Goal: Task Accomplishment & Management: Use online tool/utility

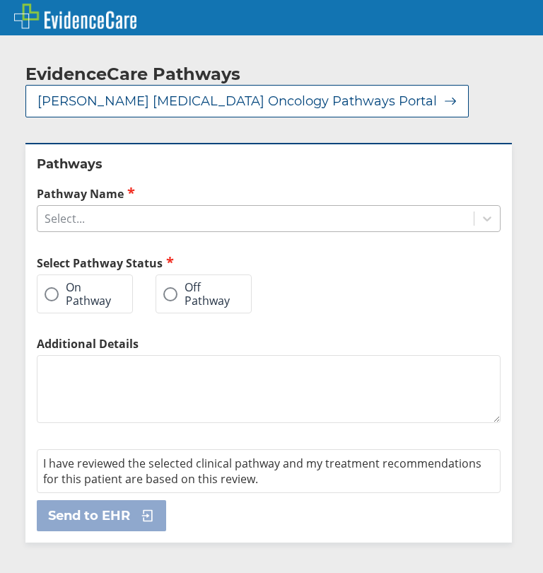
drag, startPoint x: 0, startPoint y: 0, endPoint x: 131, endPoint y: 199, distance: 237.9
click at [142, 189] on div "Pathway Name Select..." at bounding box center [269, 208] width 464 height 47
click at [132, 206] on div "Select..." at bounding box center [255, 218] width 436 height 24
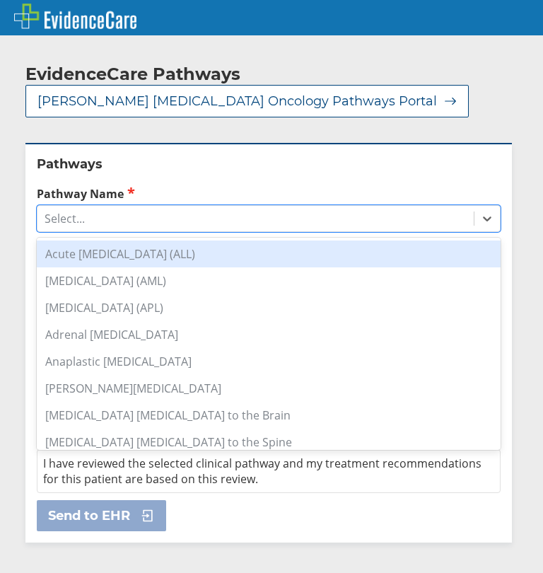
click at [100, 242] on div "Acute [MEDICAL_DATA] (ALL)" at bounding box center [269, 253] width 464 height 27
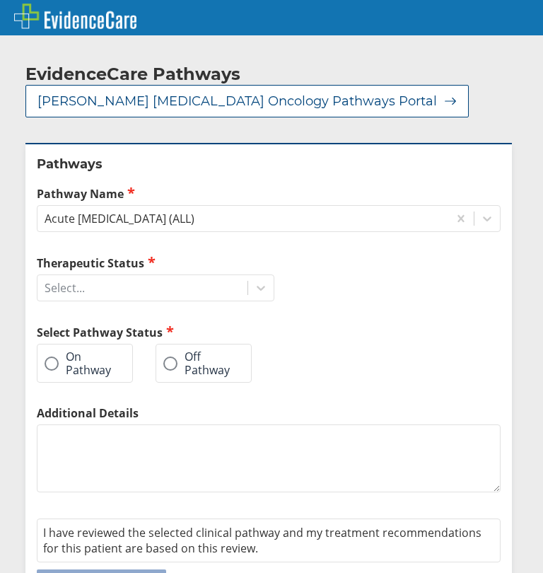
click at [189, 352] on label "Off Pathway" at bounding box center [196, 363] width 66 height 26
click at [0, 0] on input "Off Pathway" at bounding box center [0, 0] width 0 height 0
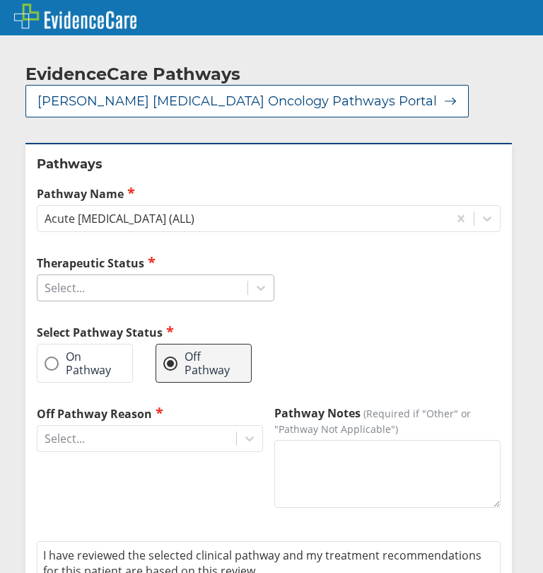
click at [129, 276] on div "Select..." at bounding box center [142, 288] width 210 height 24
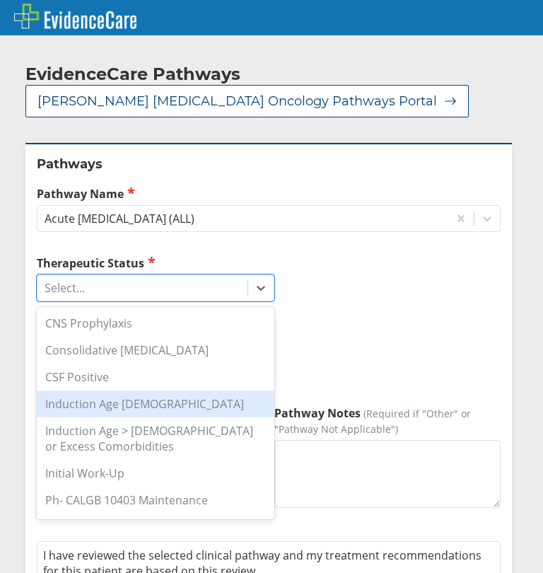
click at [114, 394] on div "Induction Age [DEMOGRAPHIC_DATA]" at bounding box center [156, 403] width 238 height 27
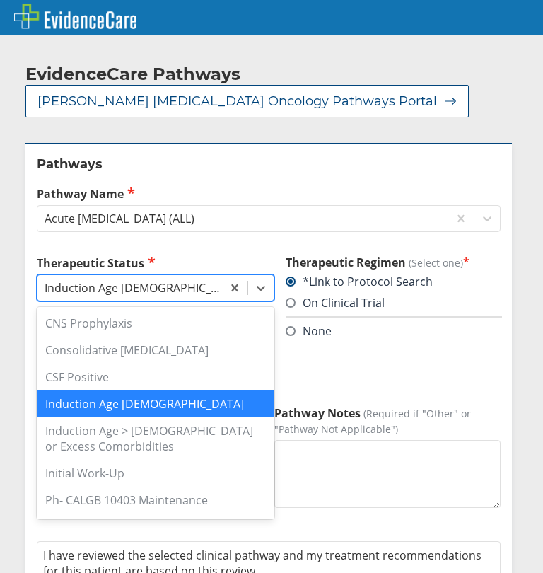
click at [149, 280] on div "Induction Age [DEMOGRAPHIC_DATA]" at bounding box center [134, 288] width 179 height 16
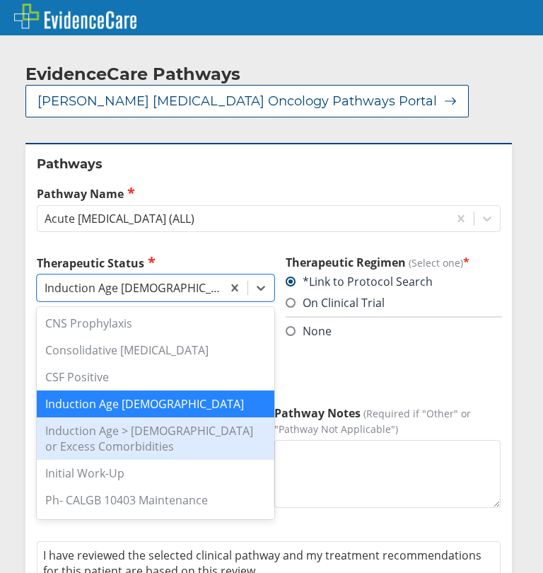
click at [129, 417] on div "Induction Age > [DEMOGRAPHIC_DATA] or Excess Comorbidities" at bounding box center [156, 438] width 238 height 42
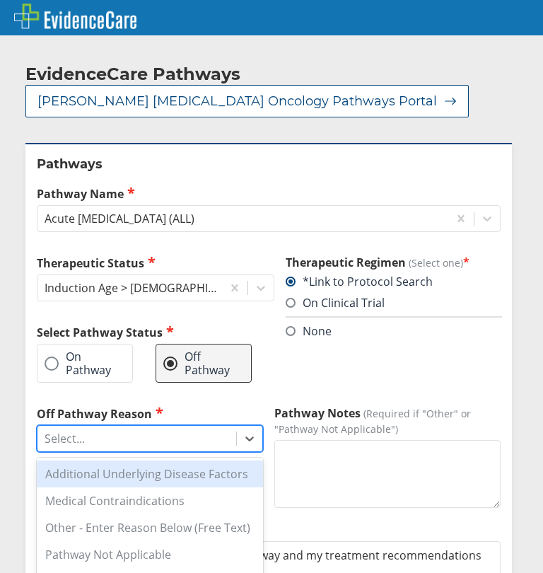
click at [98, 426] on div "Select..." at bounding box center [136, 438] width 199 height 24
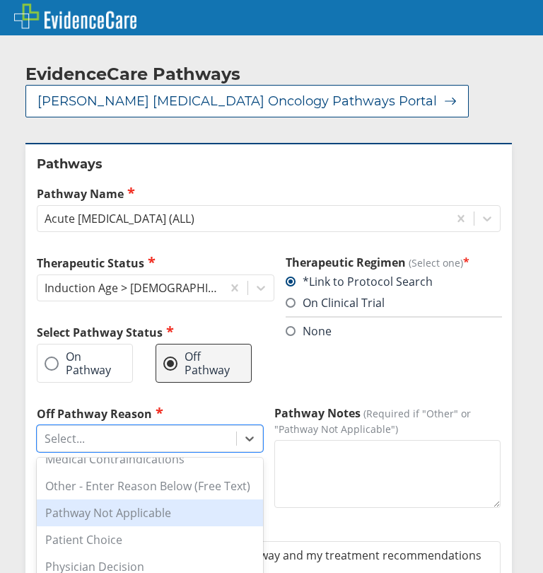
click at [112, 504] on div "Pathway Not Applicable" at bounding box center [150, 512] width 226 height 27
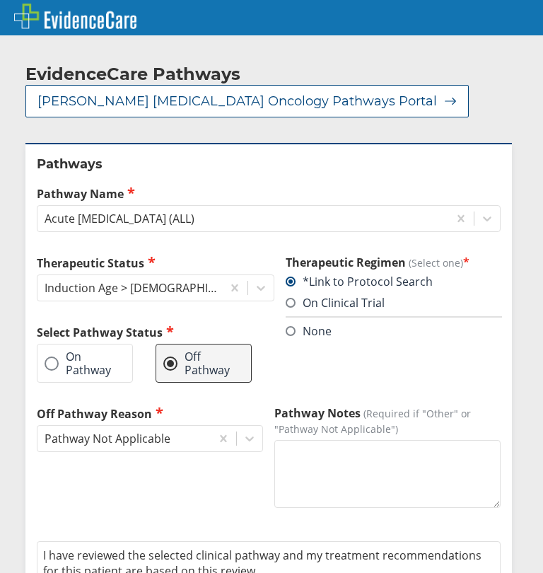
click at [153, 474] on div "Off Pathway Reason Pathway Not Applicable" at bounding box center [150, 469] width 226 height 128
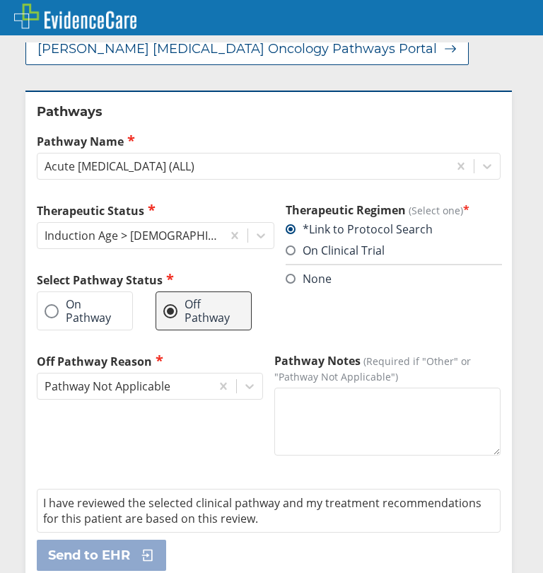
click at [334, 408] on textarea "Pathway Notes (Required if "Other" or "Pathway Not Applicable")" at bounding box center [387, 421] width 226 height 68
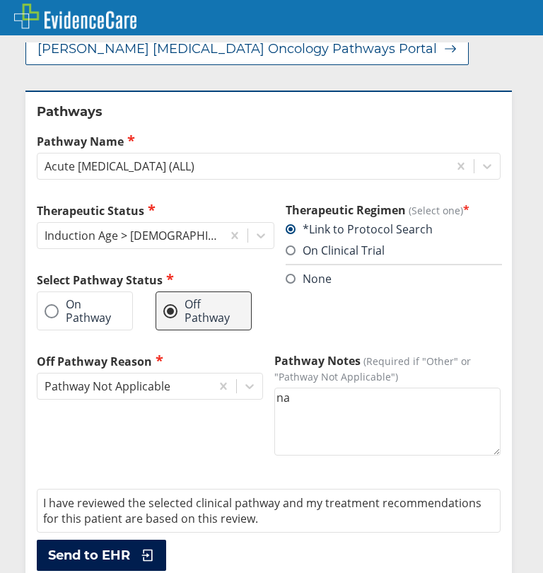
type textarea "na"
click at [110, 547] on span "Send to EHR" at bounding box center [89, 555] width 82 height 17
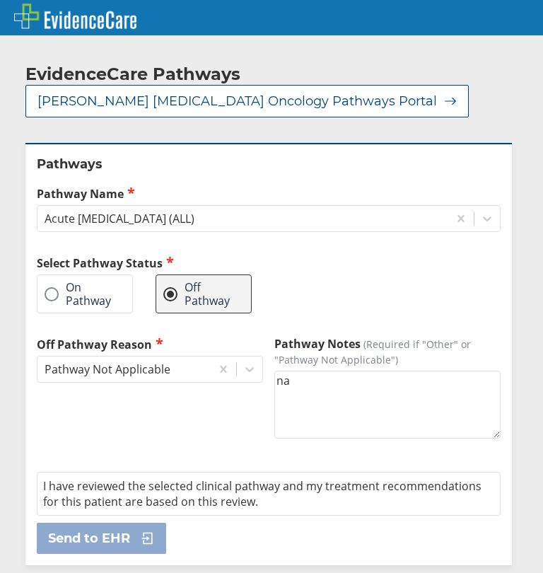
scroll to position [0, 0]
